Goal: Use online tool/utility: Use online tool/utility

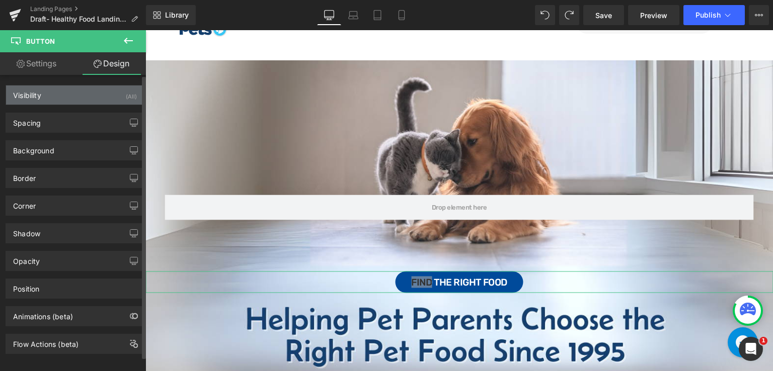
click at [108, 92] on div "Visibility (All)" at bounding box center [75, 95] width 138 height 19
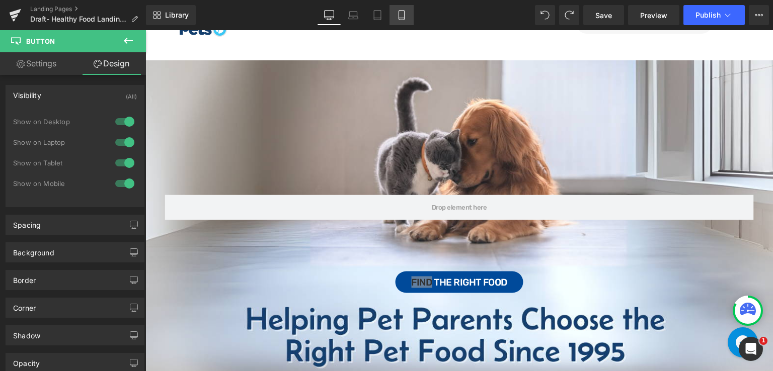
click at [405, 20] on icon at bounding box center [401, 15] width 10 height 10
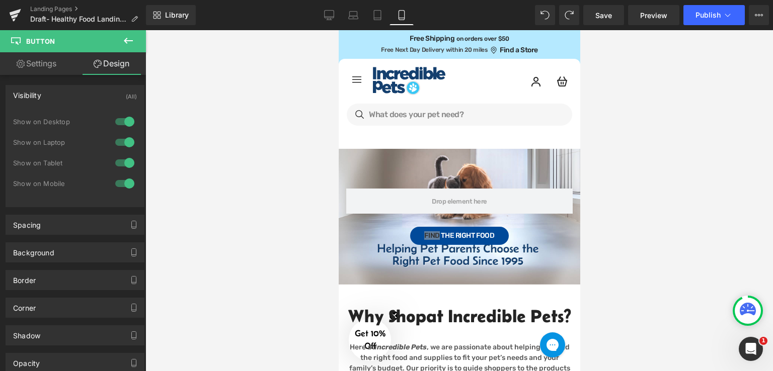
click at [606, 200] on div at bounding box center [458, 200] width 627 height 341
click at [596, 231] on div at bounding box center [458, 200] width 627 height 341
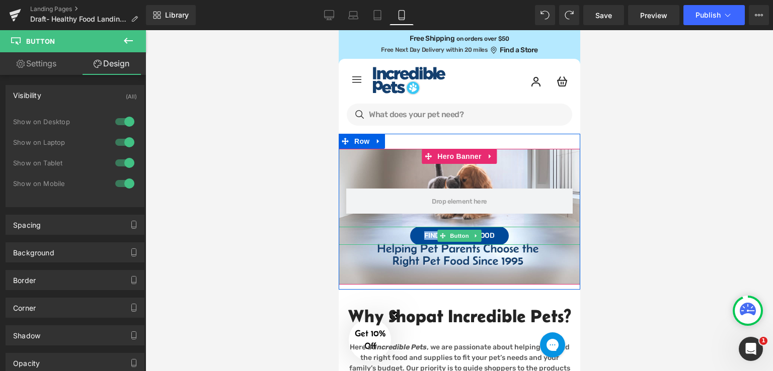
click at [427, 232] on span "Find the Right Food" at bounding box center [459, 235] width 70 height 7
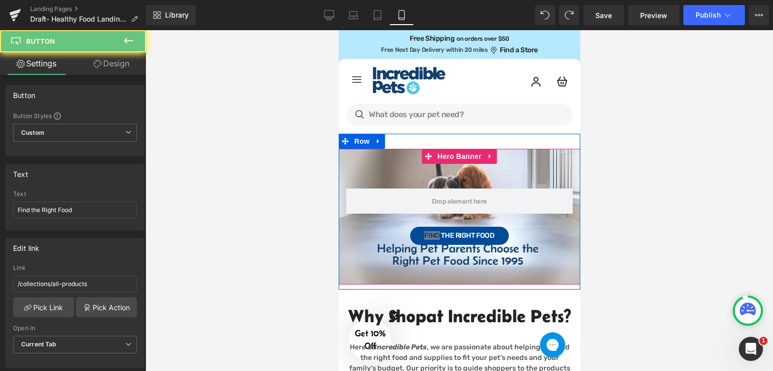
click at [618, 200] on div at bounding box center [458, 200] width 627 height 341
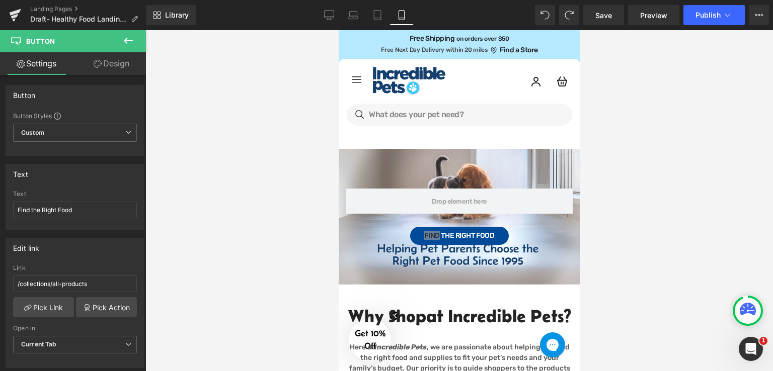
click at [621, 182] on div at bounding box center [458, 200] width 627 height 341
click at [654, 14] on span "Preview" at bounding box center [653, 15] width 27 height 11
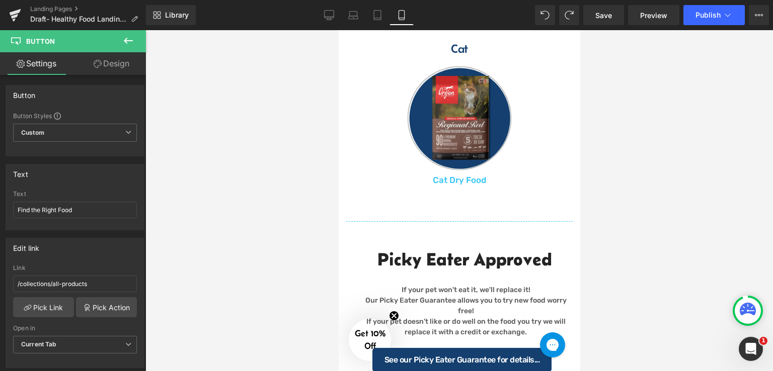
scroll to position [604, 0]
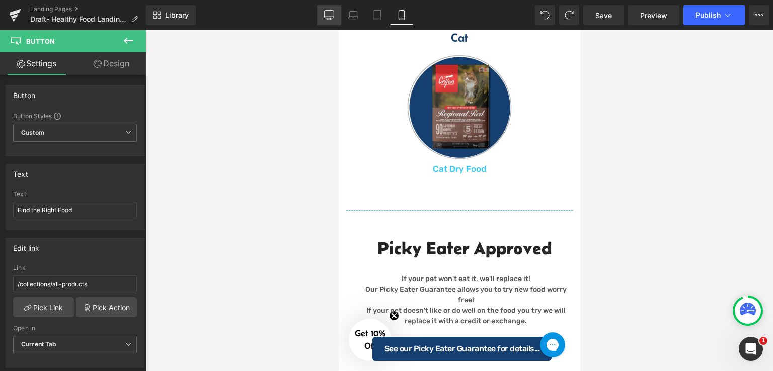
drag, startPoint x: 331, startPoint y: 21, endPoint x: 299, endPoint y: 25, distance: 31.5
click at [331, 21] on link "Desktop" at bounding box center [329, 15] width 24 height 20
type input "19"
type input "100"
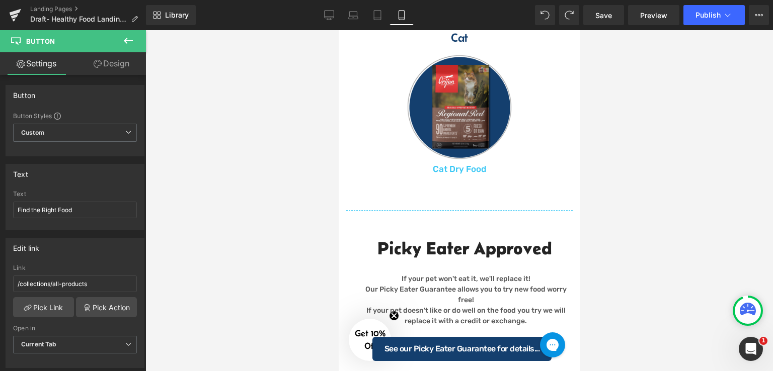
type input "#003d7e"
type input "100"
type input "#ffffff"
type input "100"
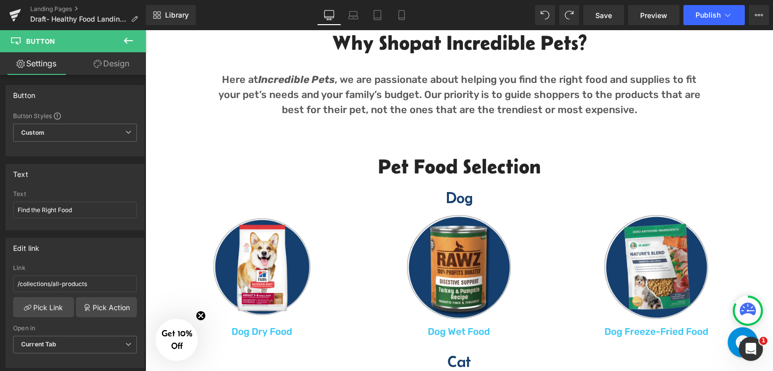
scroll to position [576, 0]
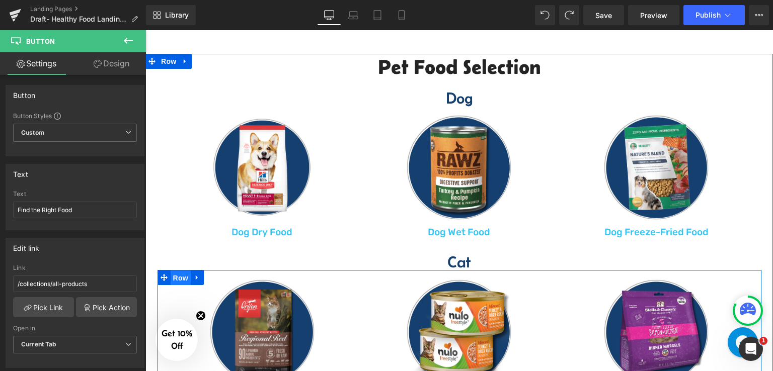
click at [179, 279] on span "Row" at bounding box center [181, 278] width 20 height 15
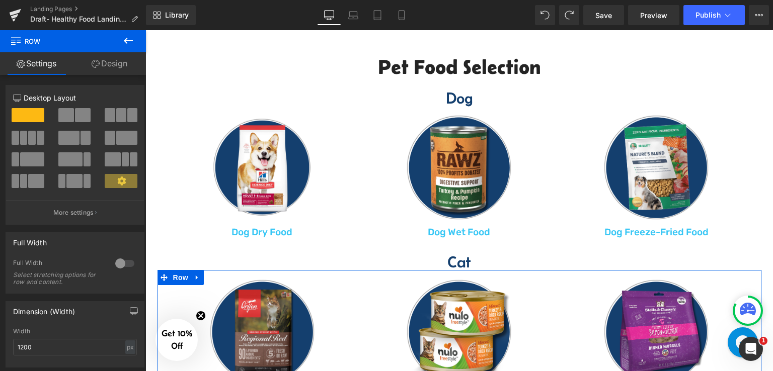
click at [107, 63] on link "Design" at bounding box center [109, 63] width 73 height 23
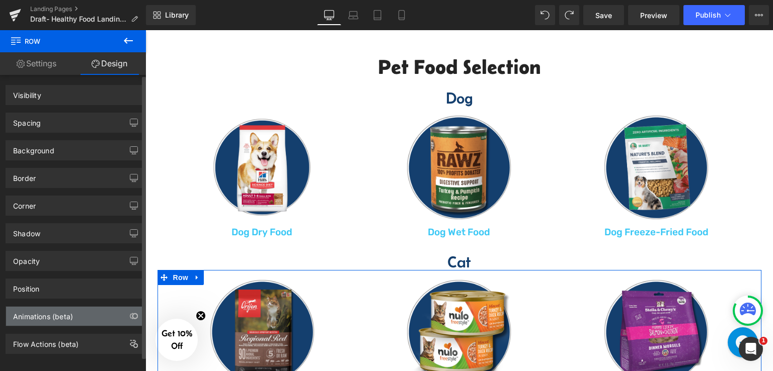
click at [52, 314] on div "Animations (beta)" at bounding box center [43, 314] width 60 height 14
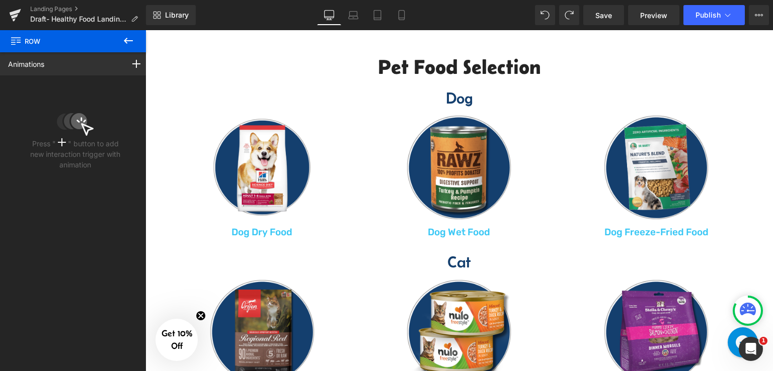
drag, startPoint x: 772, startPoint y: 141, endPoint x: 260, endPoint y: 87, distance: 515.1
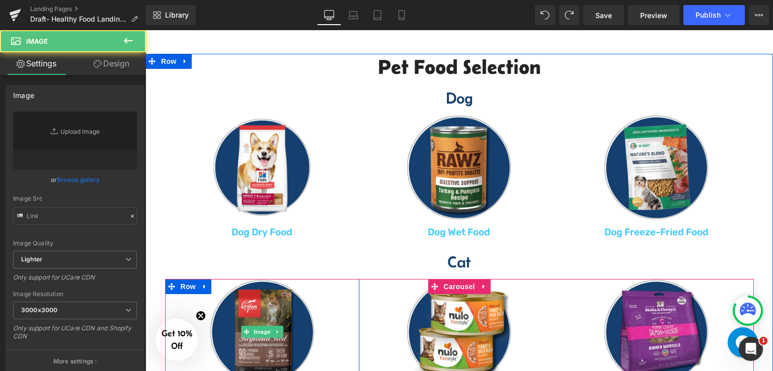
click at [187, 279] on link at bounding box center [262, 332] width 195 height 106
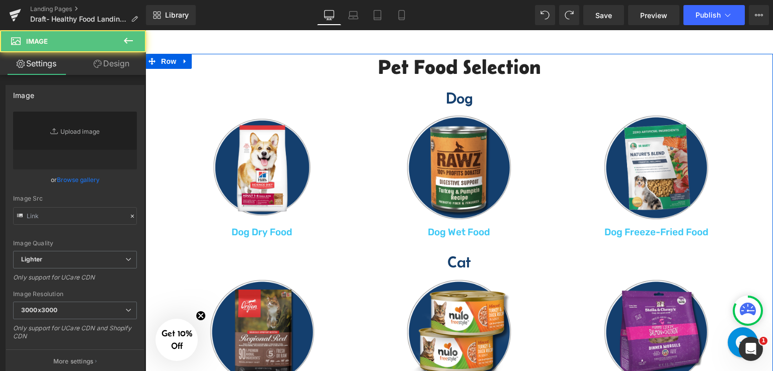
scroll to position [717, 0]
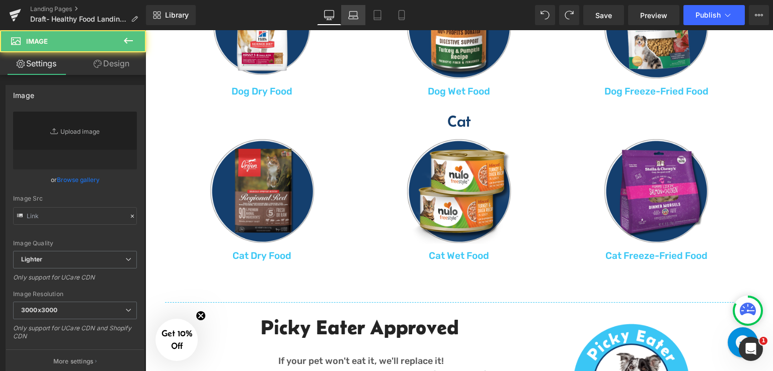
click at [357, 14] on icon at bounding box center [354, 14] width 8 height 5
click at [325, 11] on icon at bounding box center [329, 15] width 10 height 10
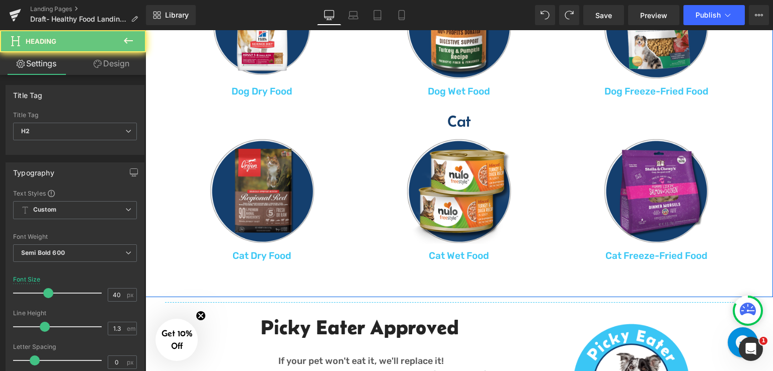
drag, startPoint x: 329, startPoint y: 135, endPoint x: 210, endPoint y: 38, distance: 153.7
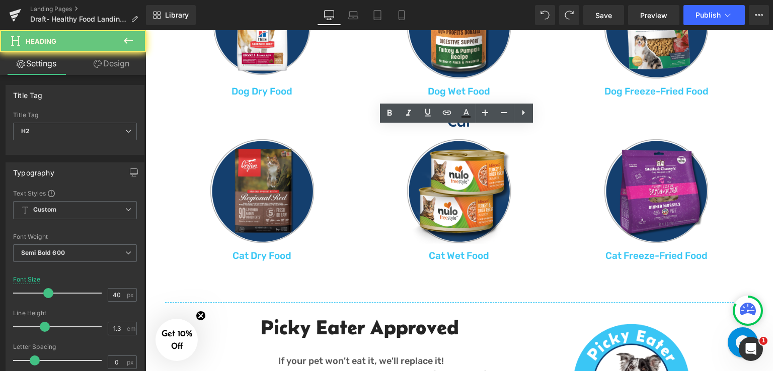
click at [194, 98] on div "Image Dog Dry Food Text Block Row" at bounding box center [262, 36] width 195 height 124
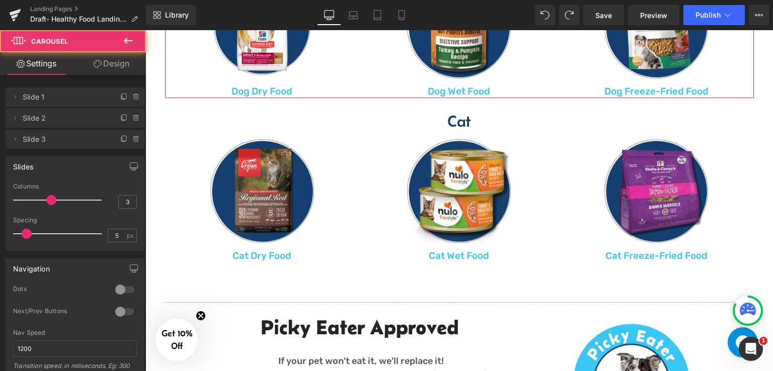
click at [111, 66] on link "Design" at bounding box center [111, 63] width 73 height 23
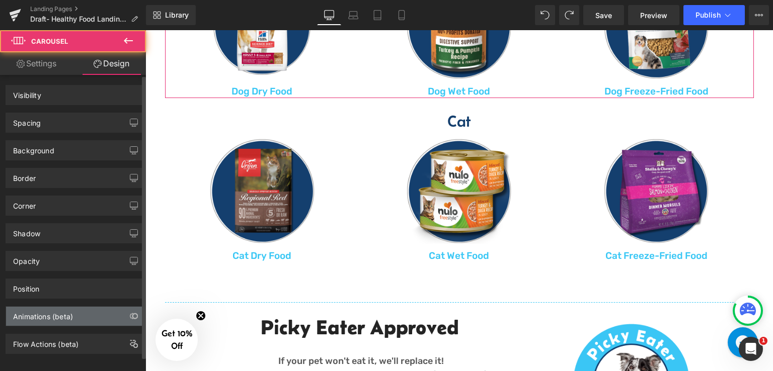
click at [42, 313] on div "Animations (beta)" at bounding box center [43, 314] width 60 height 14
drag, startPoint x: 118, startPoint y: 316, endPoint x: 119, endPoint y: 310, distance: 6.1
click at [119, 316] on div "Animations (beta)" at bounding box center [75, 316] width 138 height 19
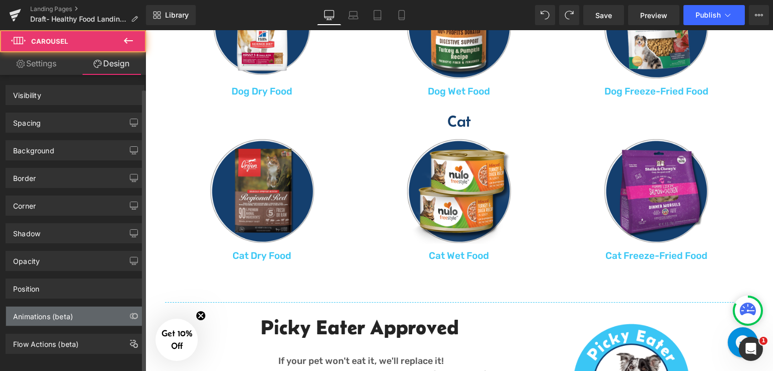
drag, startPoint x: 47, startPoint y: 310, endPoint x: 64, endPoint y: 296, distance: 22.2
click at [48, 310] on div "Animations (beta)" at bounding box center [75, 316] width 138 height 19
click at [79, 308] on div "Animations (beta)" at bounding box center [75, 316] width 138 height 19
click at [130, 312] on icon "button" at bounding box center [134, 316] width 8 height 8
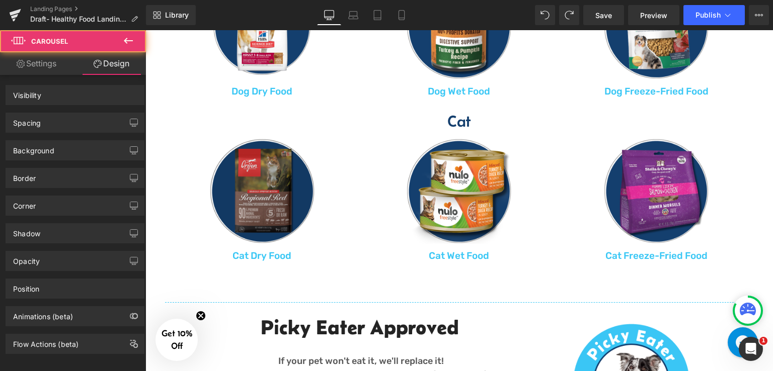
click at [199, 146] on div "Image Cat Dry Food Text Block Row Image Cat Wet Food Text Block Row Image Cat F…" at bounding box center [459, 198] width 604 height 138
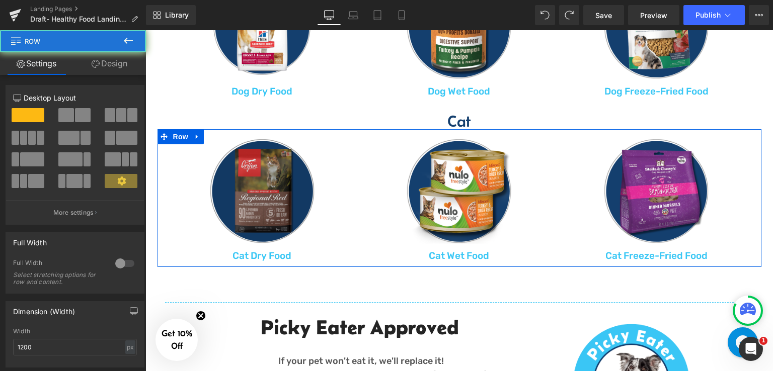
click at [175, 144] on span "Row" at bounding box center [181, 136] width 20 height 15
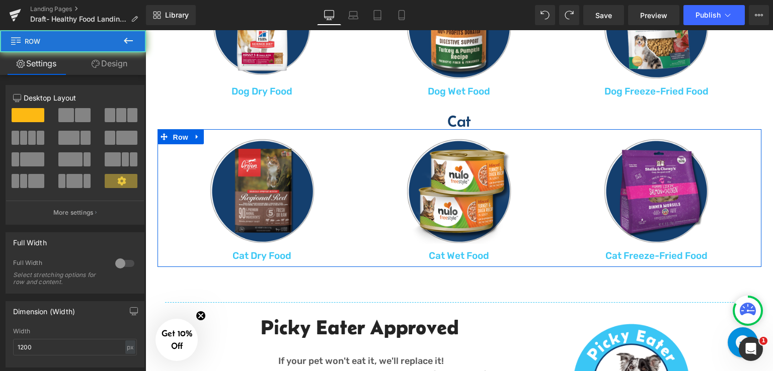
click at [370, 153] on div "Image Cat Dry Food Text Block Row Image Cat Wet Food Text Block Row Image Cat F…" at bounding box center [459, 200] width 589 height 124
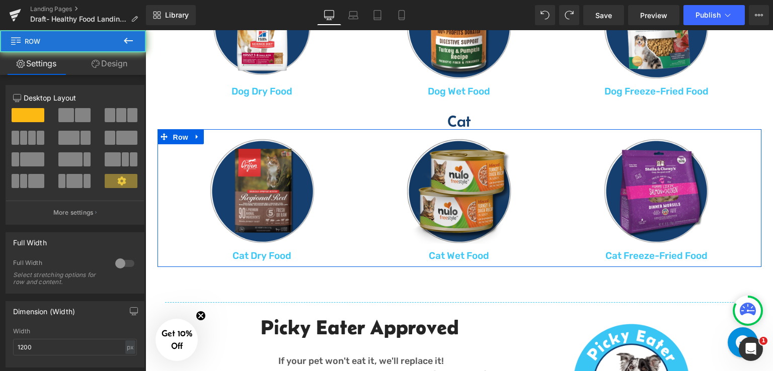
click at [461, 150] on div "Image Cat Dry Food Text Block Row Image Cat Wet Food Text Block Row Image Cat F…" at bounding box center [459, 198] width 604 height 138
click at [459, 155] on div "Image Cat Dry Food Text Block Row Image Cat Wet Food Text Block Row Image Cat F…" at bounding box center [459, 200] width 589 height 124
click at [460, 145] on div "Image Cat Dry Food Text Block Row Image Cat Wet Food Text Block Row Image Cat F…" at bounding box center [459, 198] width 604 height 138
click at [448, 138] on div at bounding box center [459, 133] width 604 height 9
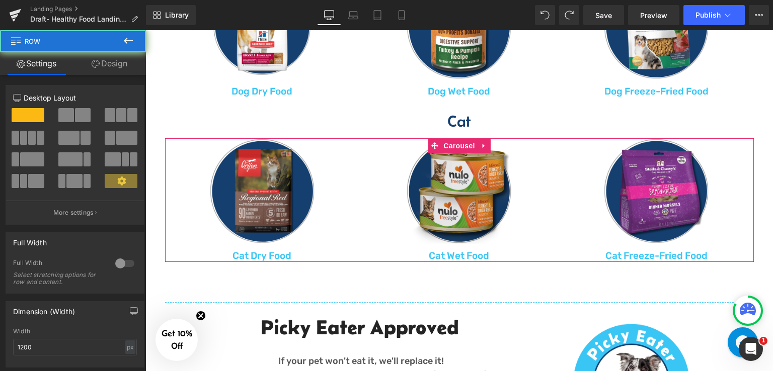
click at [461, 150] on div "Image Cat Dry Food Text Block Row Image Cat Wet Food Text Block Row Image Cat F…" at bounding box center [459, 200] width 589 height 124
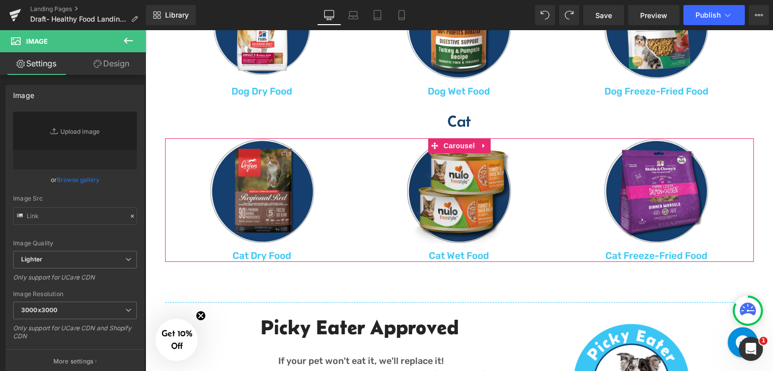
scroll to position [704, 0]
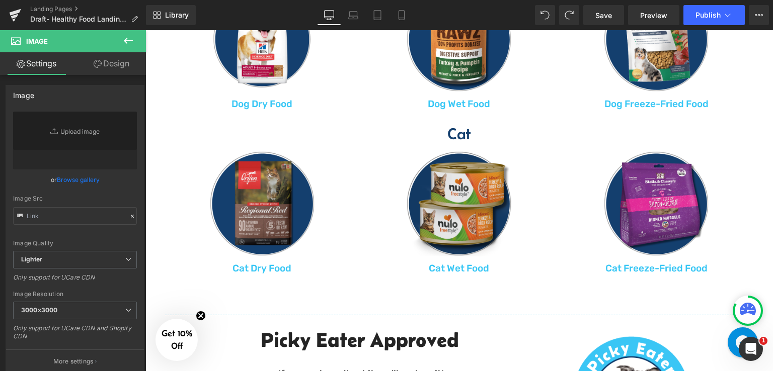
click at [464, 256] on div "Image Cat Dry Food Text Block Row Image Cat Wet Food Text Block Row Image Cat F…" at bounding box center [459, 213] width 589 height 124
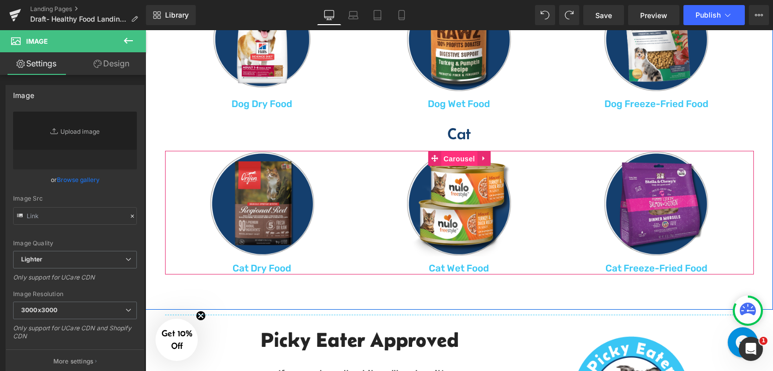
click at [464, 167] on span "Carousel" at bounding box center [459, 158] width 36 height 15
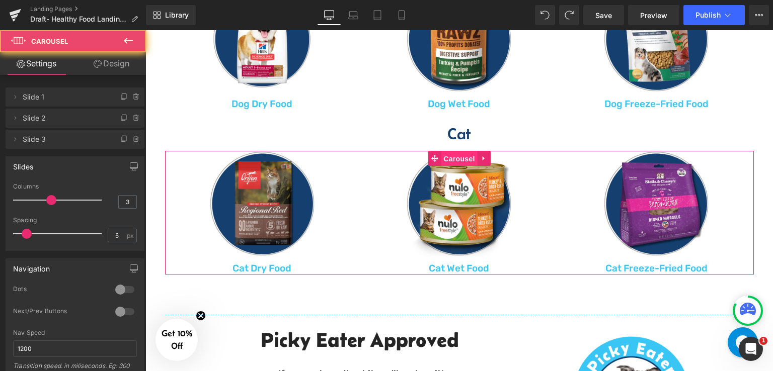
click at [116, 61] on link "Design" at bounding box center [111, 63] width 73 height 23
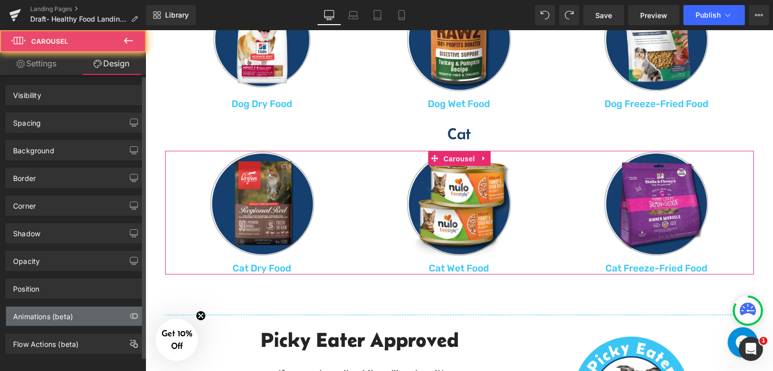
click at [55, 311] on div "Animations (beta)" at bounding box center [43, 314] width 60 height 14
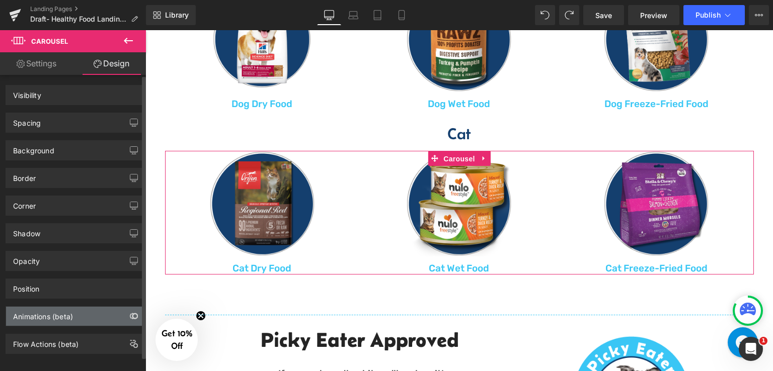
click at [130, 313] on icon "button" at bounding box center [134, 316] width 8 height 8
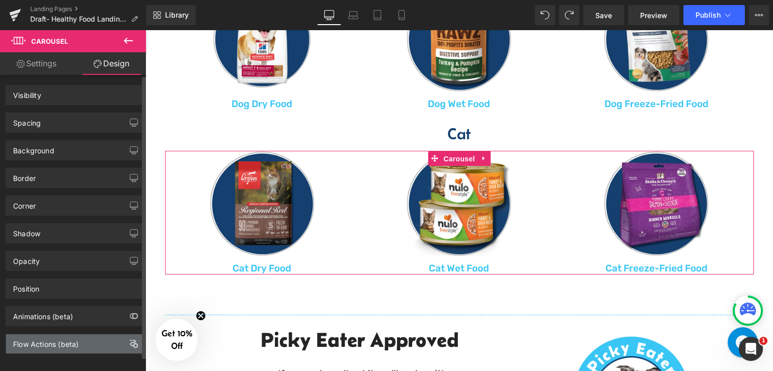
click at [130, 341] on icon "button" at bounding box center [134, 344] width 8 height 8
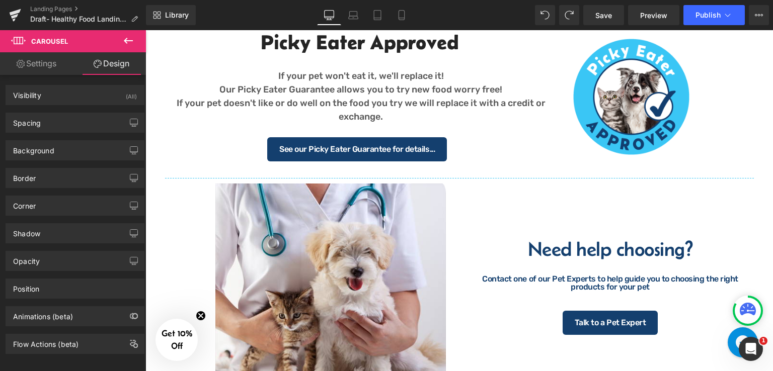
scroll to position [1006, 0]
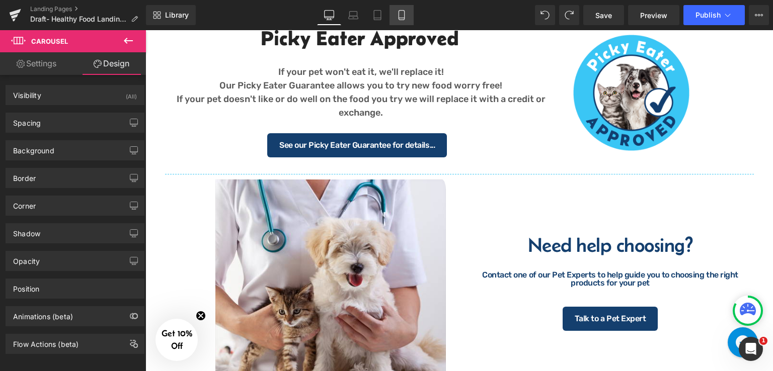
click at [401, 18] on icon at bounding box center [401, 18] width 6 height 0
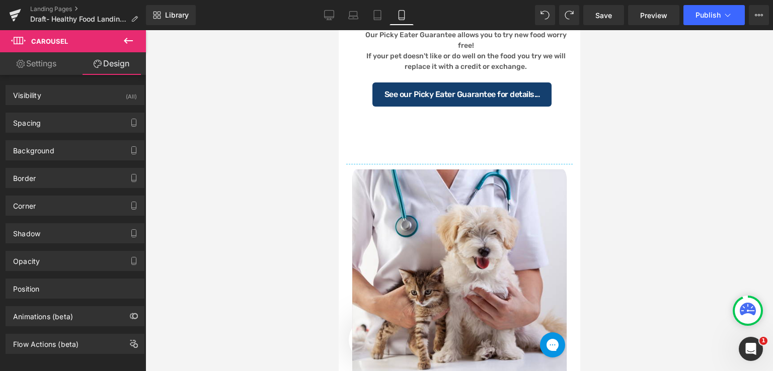
scroll to position [855, 0]
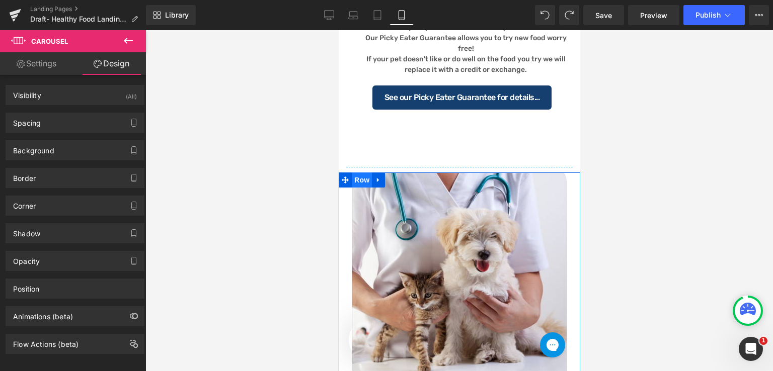
click at [361, 188] on span "Row" at bounding box center [361, 180] width 20 height 15
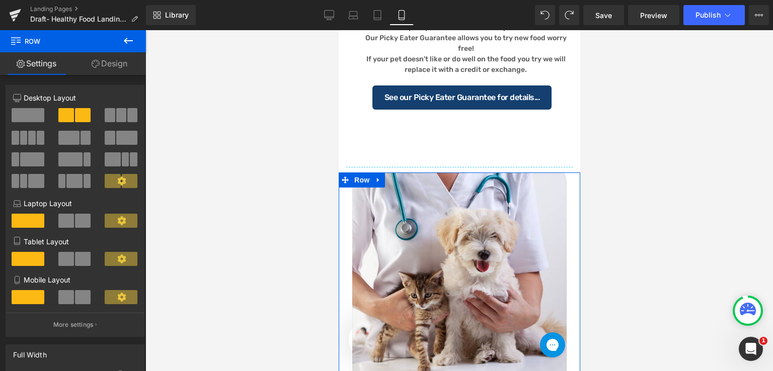
click at [117, 67] on link "Design" at bounding box center [109, 63] width 73 height 23
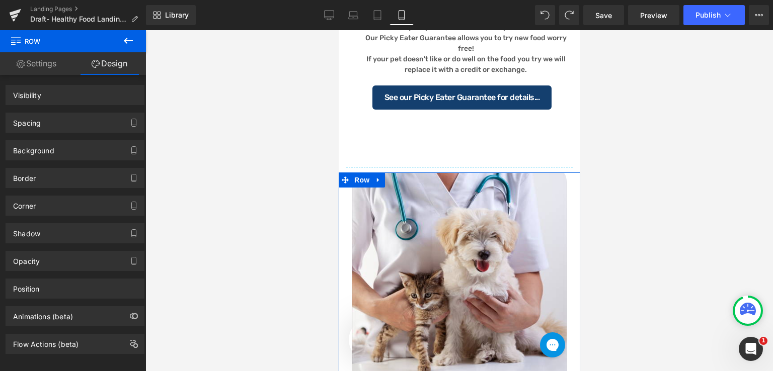
click at [65, 147] on div "Background" at bounding box center [75, 150] width 138 height 19
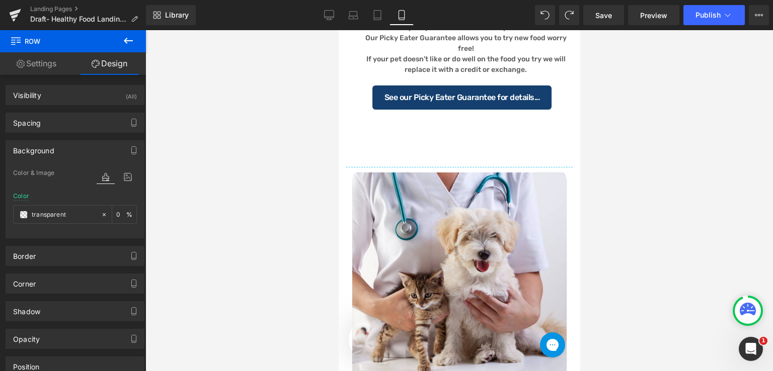
type input "transparent"
type input "0"
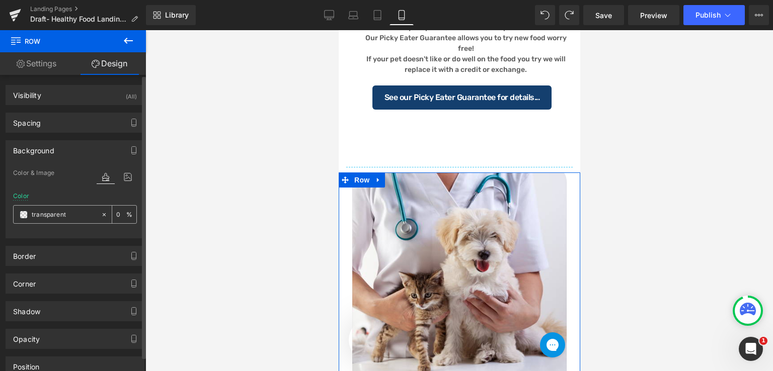
click at [78, 216] on input "transparent" at bounding box center [64, 214] width 64 height 11
paste input "#143f6e"
type input "#143f6e"
type input "100"
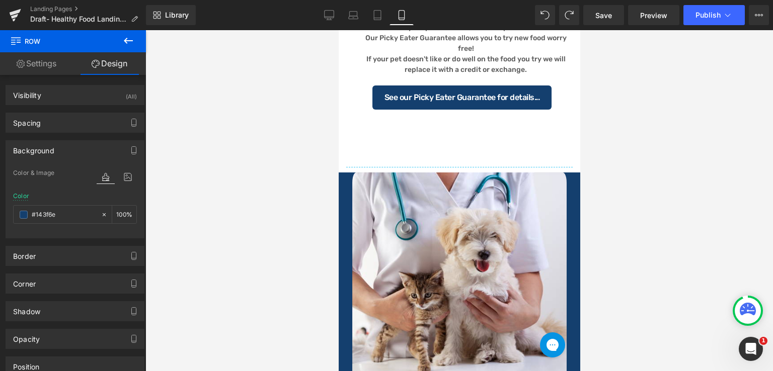
click at [614, 203] on div at bounding box center [458, 200] width 627 height 341
type input "#143f6e"
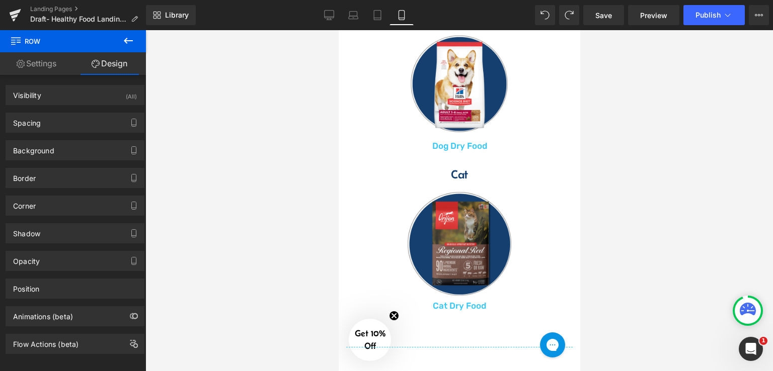
scroll to position [965, 0]
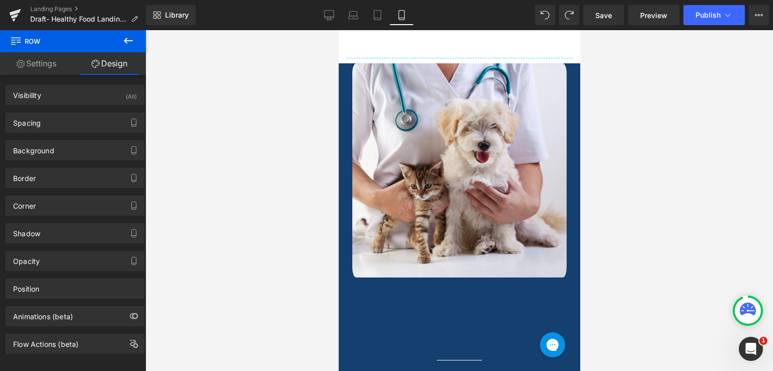
drag, startPoint x: 575, startPoint y: 188, endPoint x: 986, endPoint y: 66, distance: 429.2
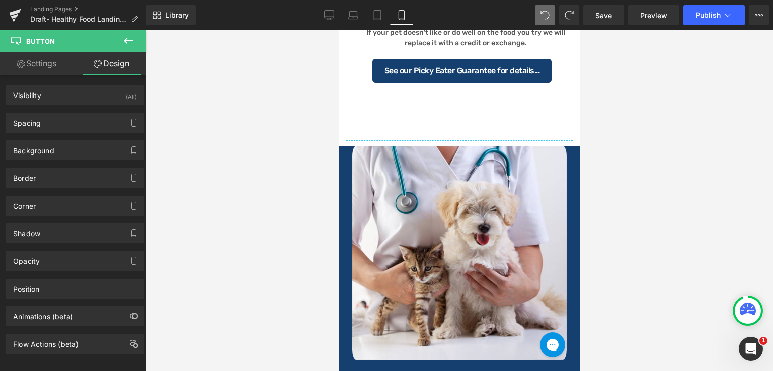
scroll to position [79, 0]
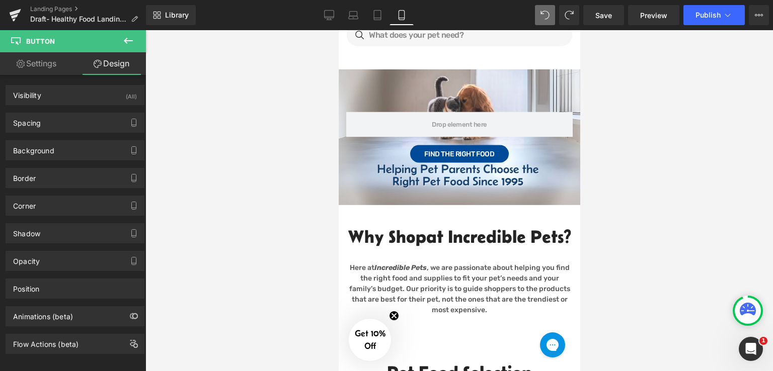
click at [658, 171] on div at bounding box center [458, 200] width 627 height 341
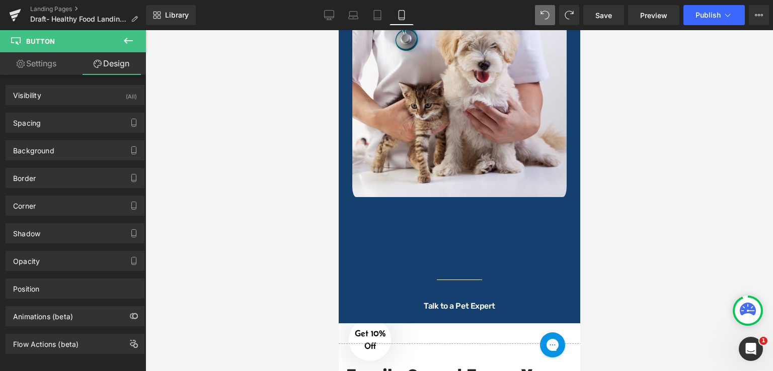
scroll to position [1102, 0]
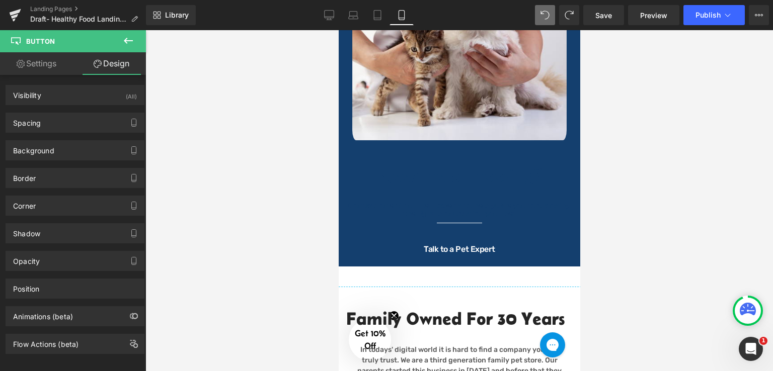
drag, startPoint x: 578, startPoint y: 77, endPoint x: 925, endPoint y: 246, distance: 385.9
click at [562, 202] on div at bounding box center [459, 198] width 222 height 8
click at [564, 127] on div "Image" at bounding box center [459, 33] width 226 height 214
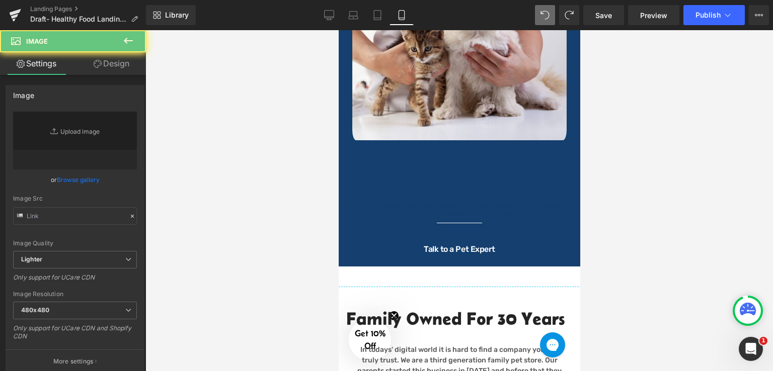
type input "[URL][DOMAIN_NAME]"
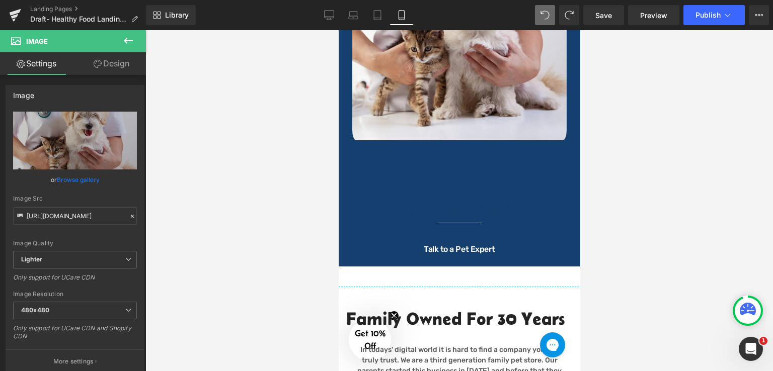
scroll to position [901, 0]
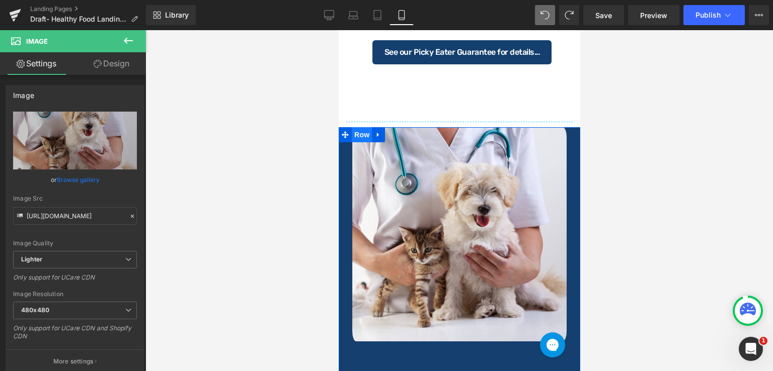
click at [363, 142] on span "Row" at bounding box center [361, 134] width 20 height 15
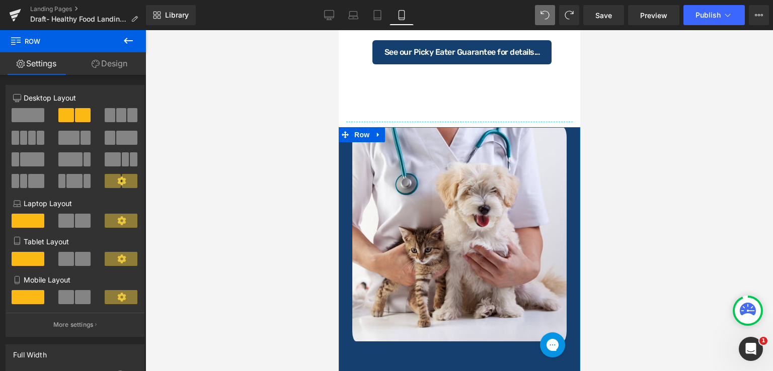
click at [113, 63] on link "Design" at bounding box center [109, 63] width 73 height 23
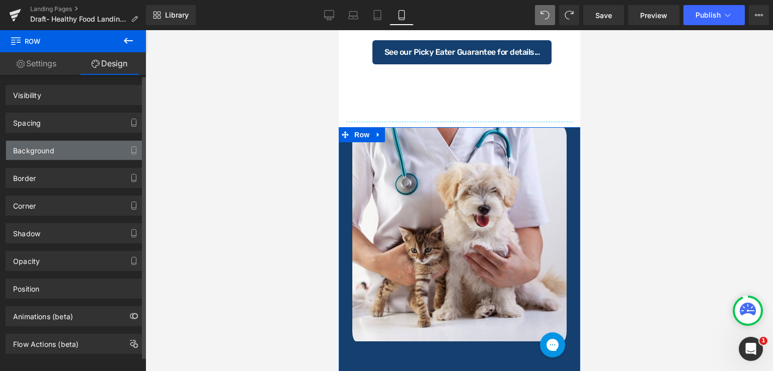
click at [82, 149] on div "Background" at bounding box center [75, 150] width 138 height 19
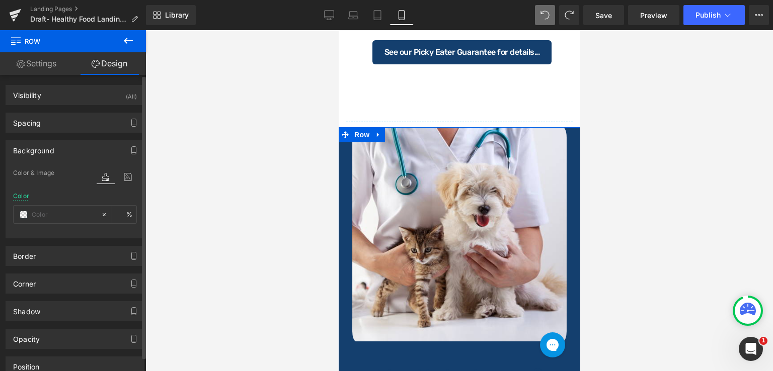
type input "#143f6e"
type input "100"
drag, startPoint x: 101, startPoint y: 213, endPoint x: 81, endPoint y: 217, distance: 20.9
click at [101, 214] on icon at bounding box center [104, 214] width 7 height 7
type input "none"
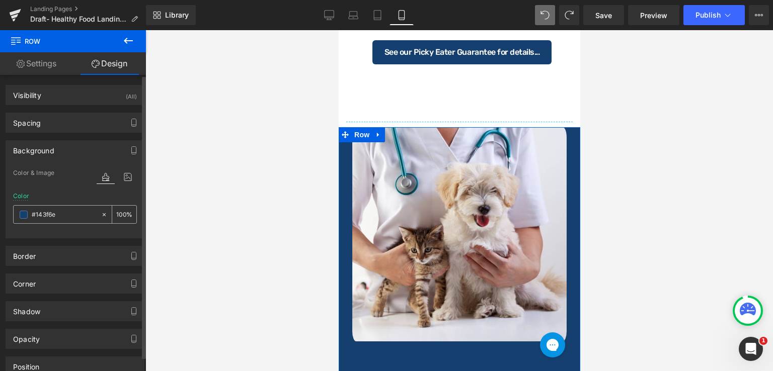
type input "0"
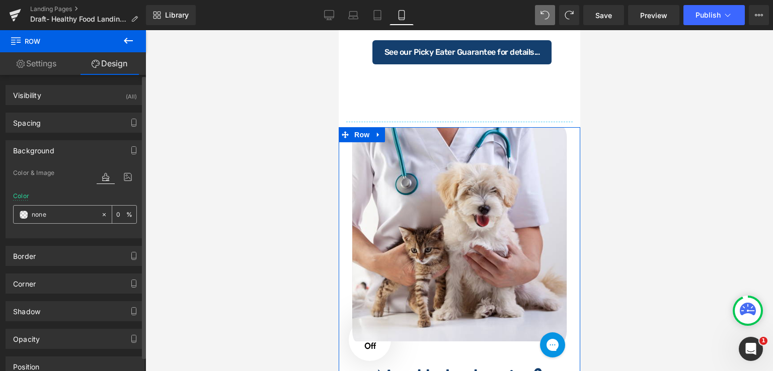
click at [24, 214] on span at bounding box center [24, 215] width 8 height 8
click at [23, 215] on span at bounding box center [24, 215] width 8 height 8
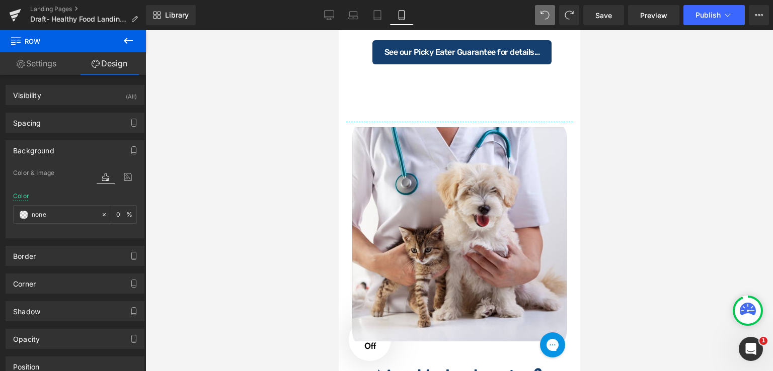
click at [209, 192] on div at bounding box center [458, 200] width 627 height 341
click at [596, 17] on link "Save" at bounding box center [603, 15] width 41 height 20
